Goal: Information Seeking & Learning: Learn about a topic

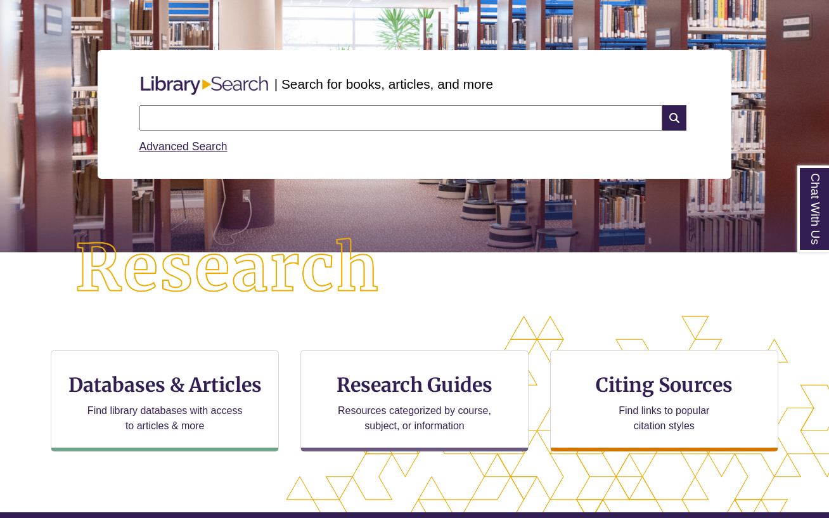
scroll to position [133, 0]
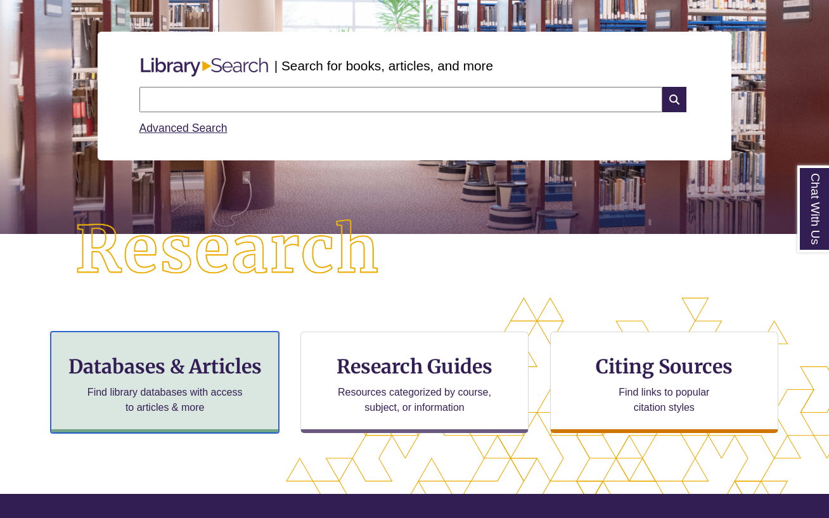
click at [229, 390] on p "Find library databases with access to articles & more" at bounding box center [164, 400] width 165 height 30
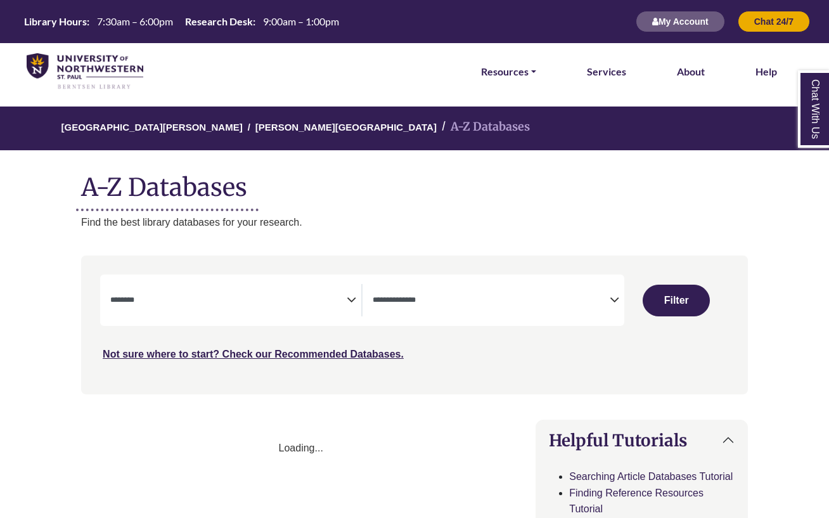
select select "Database Subject Filter"
select select "Database Types Filter"
select select "Database Subject Filter"
select select "Database Types Filter"
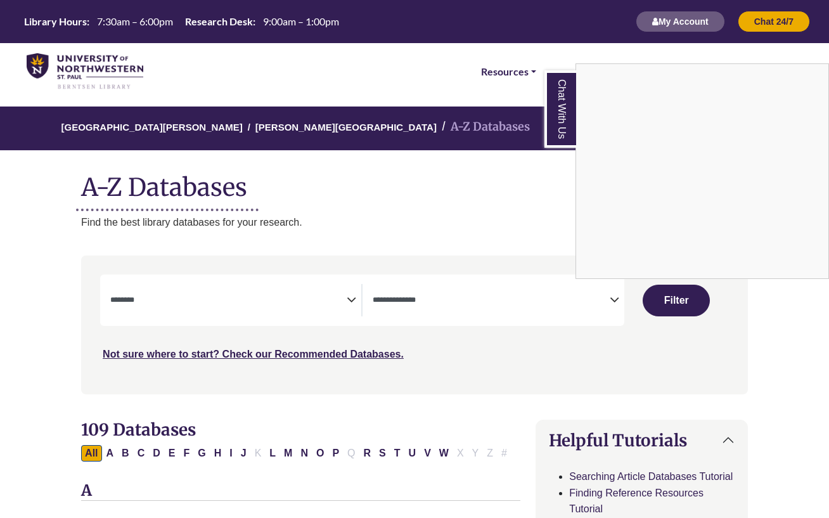
click at [321, 453] on div "Chat With Us" at bounding box center [414, 259] width 829 height 518
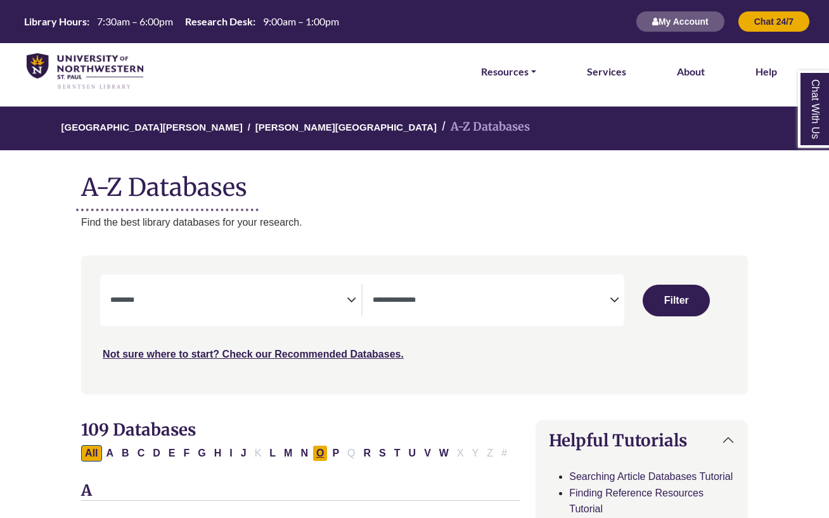
click at [321, 457] on button "O" at bounding box center [319, 453] width 15 height 16
select select "Database Subject Filter"
select select "Database Types Filter"
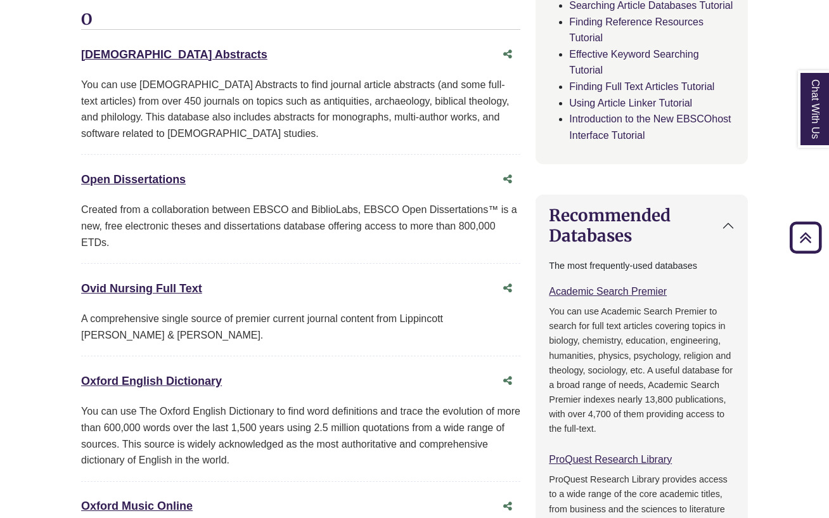
scroll to position [478, 0]
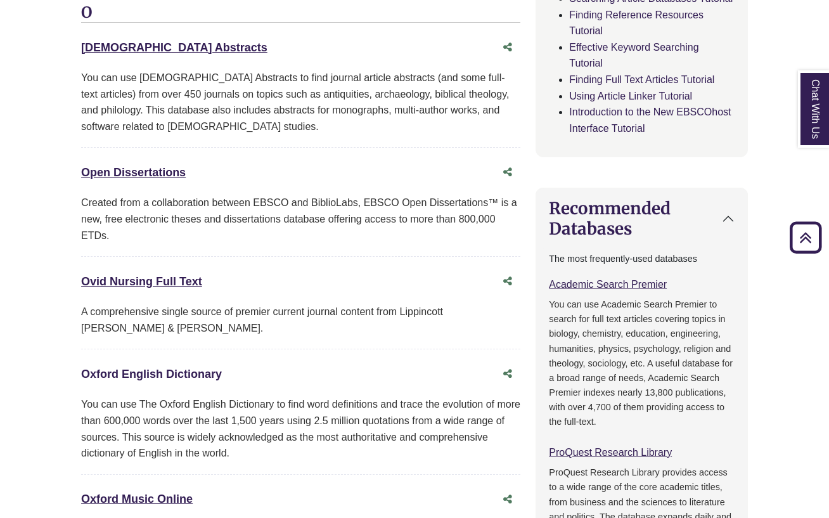
click at [191, 376] on link "Oxford English Dictionary This link opens in a new window" at bounding box center [151, 374] width 141 height 13
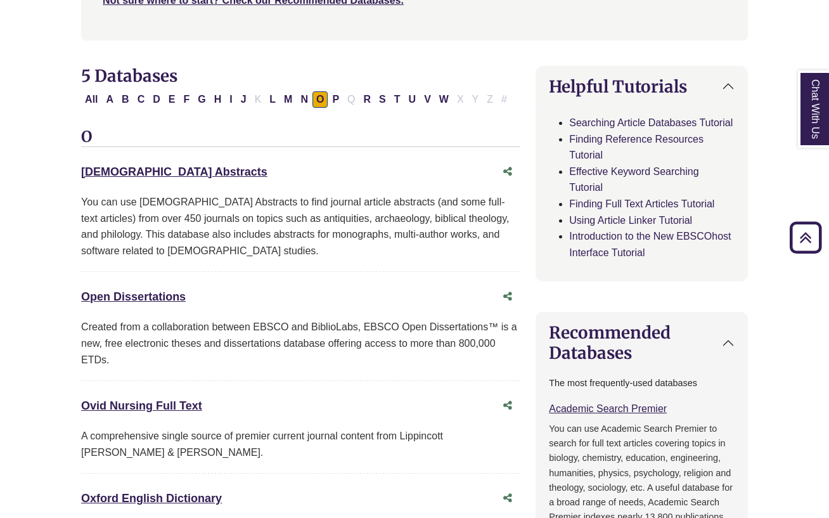
scroll to position [0, 0]
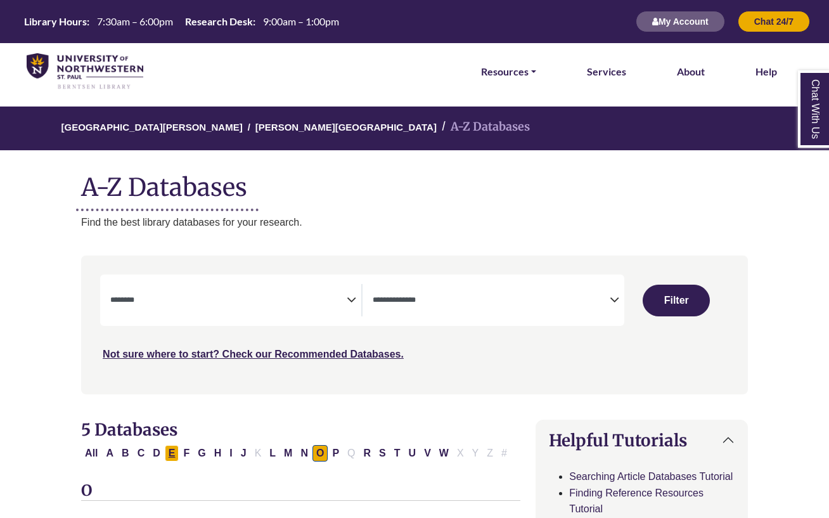
click at [169, 452] on button "E" at bounding box center [172, 453] width 15 height 16
select select "Database Subject Filter"
select select "Database Types Filter"
click at [100, 67] on img at bounding box center [85, 71] width 117 height 37
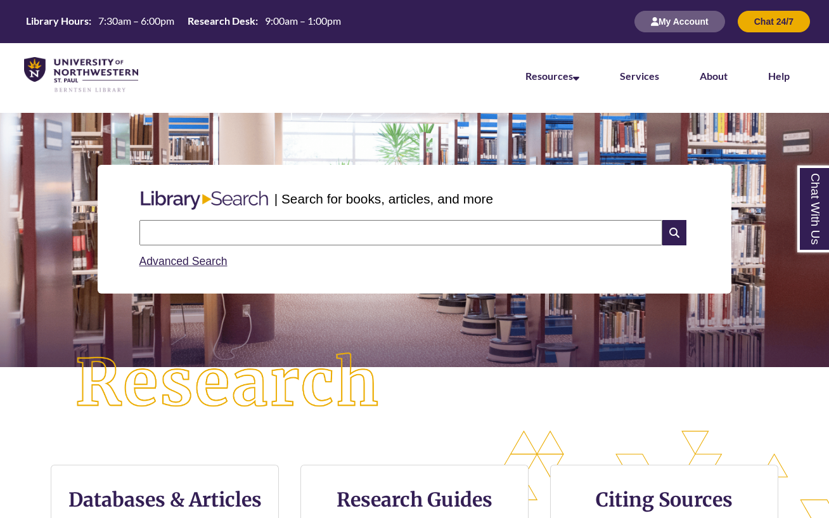
click at [169, 247] on div "Advanced Search" at bounding box center [414, 257] width 551 height 25
click at [170, 233] on input "text" at bounding box center [400, 232] width 523 height 25
type input "**********"
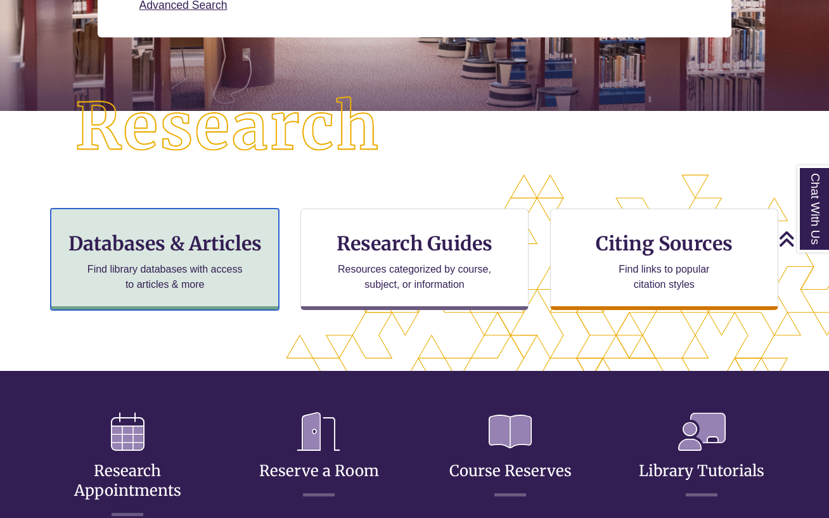
click at [196, 283] on p "Find library databases with access to articles & more" at bounding box center [164, 277] width 165 height 30
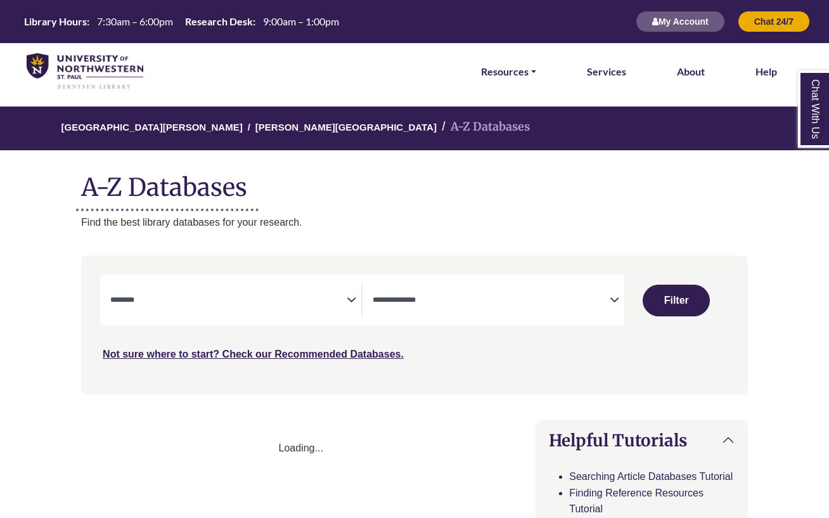
select select "Database Subject Filter"
select select "Database Types Filter"
select select "Database Subject Filter"
select select "Database Types Filter"
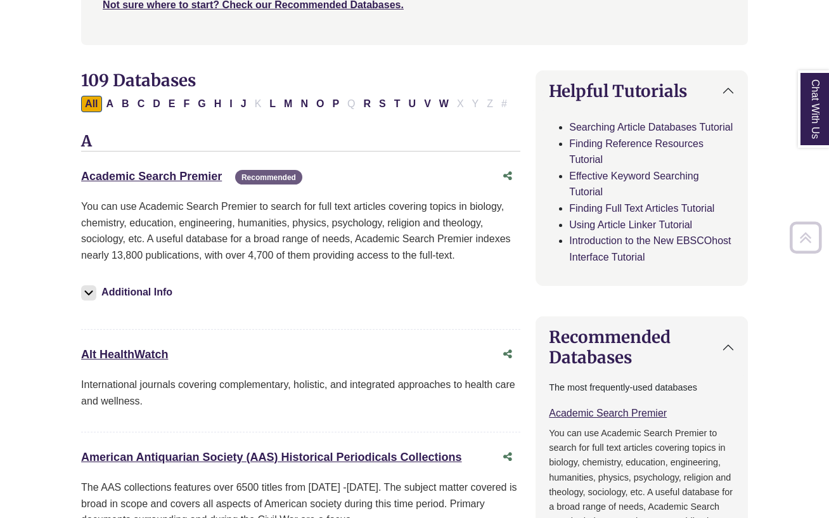
scroll to position [378, 0]
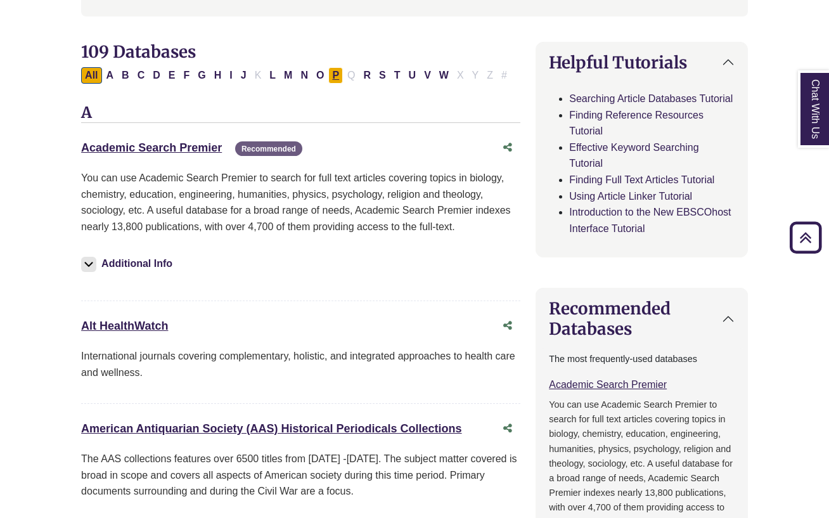
click at [333, 74] on button "P" at bounding box center [335, 75] width 15 height 16
select select "Database Subject Filter"
select select "Database Types Filter"
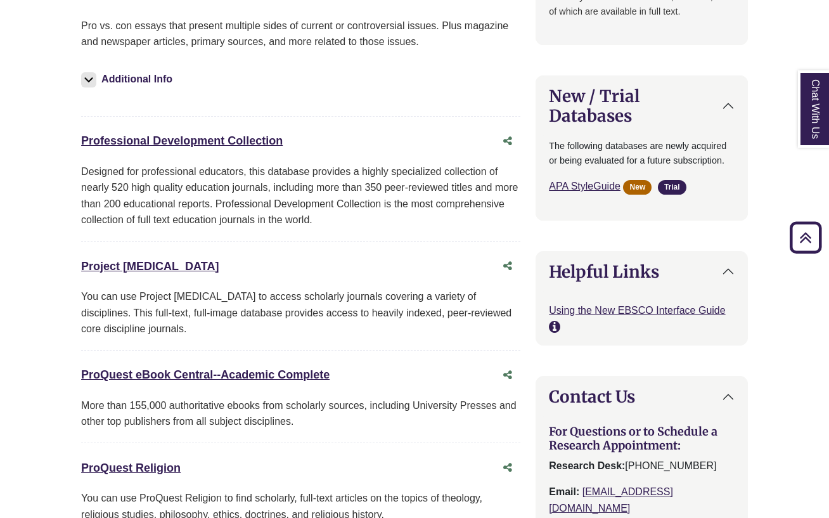
scroll to position [973, 0]
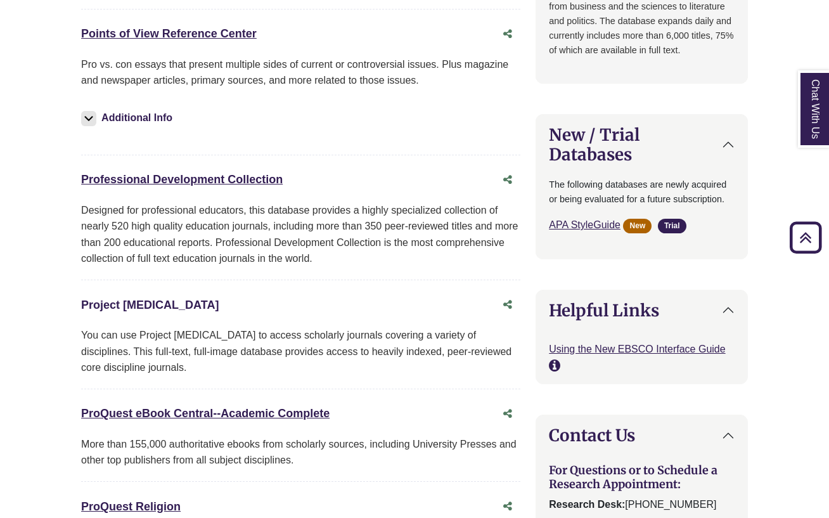
click at [132, 304] on link "Project [MEDICAL_DATA] This link opens in a new window" at bounding box center [150, 304] width 138 height 13
